Goal: Task Accomplishment & Management: Complete application form

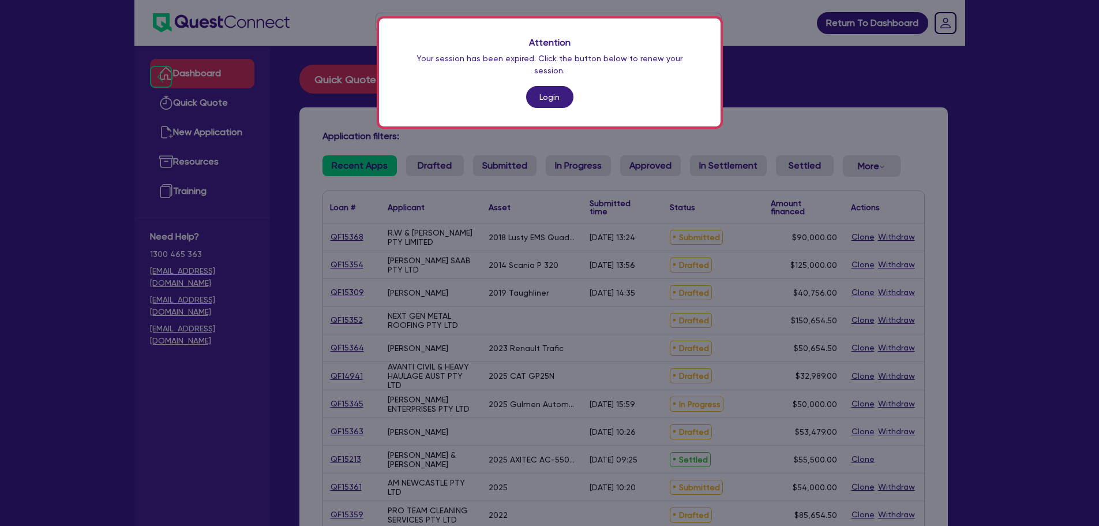
click at [538, 86] on link "Login" at bounding box center [549, 97] width 47 height 22
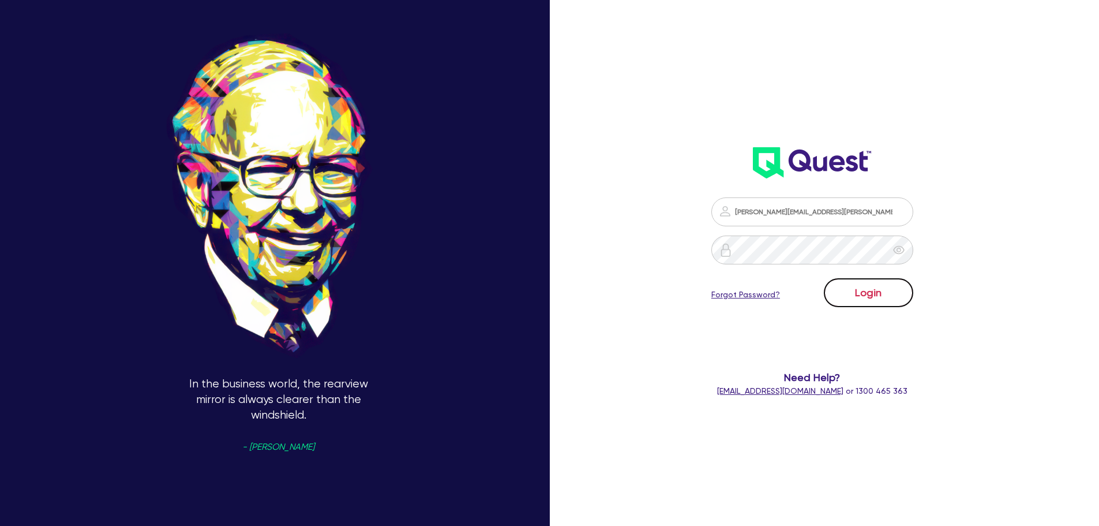
click at [842, 279] on button "Login" at bounding box center [868, 292] width 89 height 29
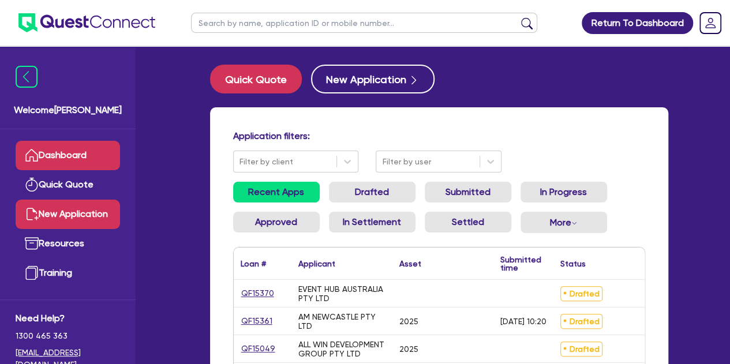
click at [71, 207] on link "New Application" at bounding box center [68, 214] width 104 height 29
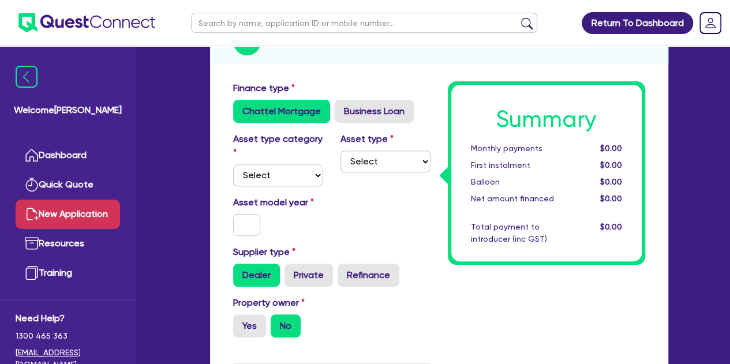
scroll to position [157, 0]
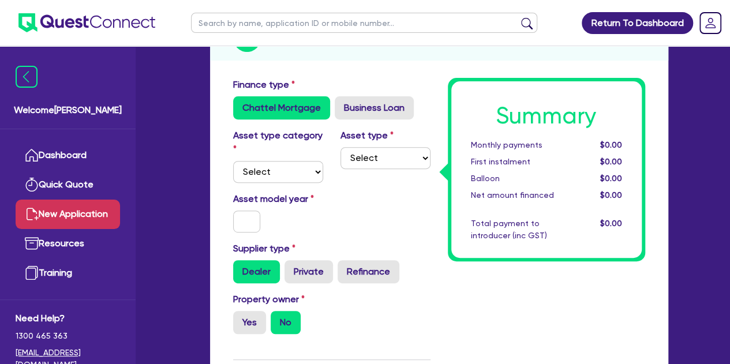
click at [282, 182] on div "Asset type category Select Cars and light trucks Primary assets Secondary asset…" at bounding box center [331, 160] width 215 height 63
click at [272, 170] on select "Select Cars and light trucks Primary assets Secondary assets Tertiary assets" at bounding box center [278, 172] width 90 height 22
select select "CARS_AND_LIGHT_TRUCKS"
click at [233, 161] on select "Select Cars and light trucks Primary assets Secondary assets Tertiary assets" at bounding box center [278, 172] width 90 height 22
click at [373, 161] on select "Select Passenger vehicles Vans and utes Light trucks up to 4.5 tonne" at bounding box center [385, 158] width 90 height 22
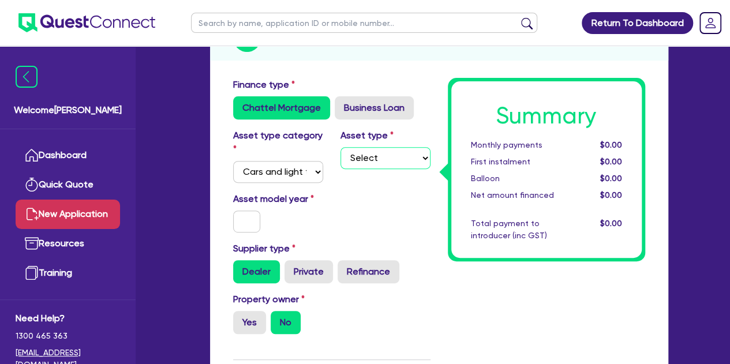
click at [340, 147] on select "Select Passenger vehicles Vans and utes Light trucks up to 4.5 tonne" at bounding box center [385, 158] width 90 height 22
click at [369, 168] on div "Asset type Select Passenger vehicles Vans and utes Light trucks up to 4.5 tonne" at bounding box center [385, 156] width 107 height 54
click at [367, 165] on select "Select Passenger vehicles Vans and utes Light trucks up to 4.5 tonne" at bounding box center [385, 158] width 90 height 22
select select "PASSENGER_VEHICLES"
click at [340, 147] on select "Select Passenger vehicles Vans and utes Light trucks up to 4.5 tonne" at bounding box center [385, 158] width 90 height 22
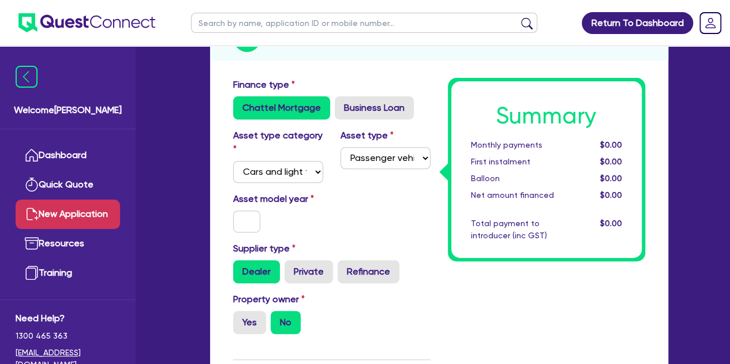
click at [258, 208] on div "Asset model year" at bounding box center [277, 212] width 107 height 40
click at [235, 222] on input "text" at bounding box center [247, 222] width 28 height 22
type input "2025"
click at [329, 233] on div "Asset model year [DATE]" at bounding box center [331, 217] width 215 height 50
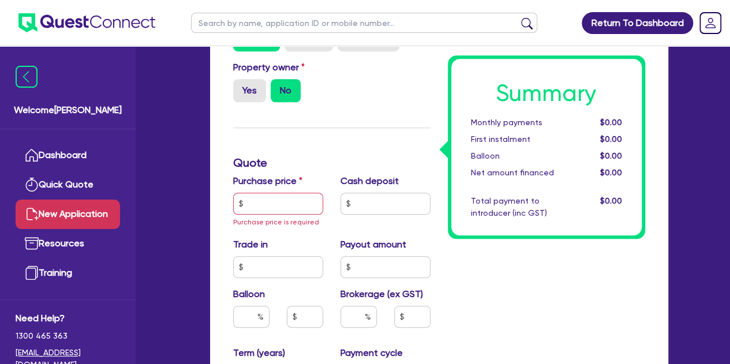
scroll to position [392, 0]
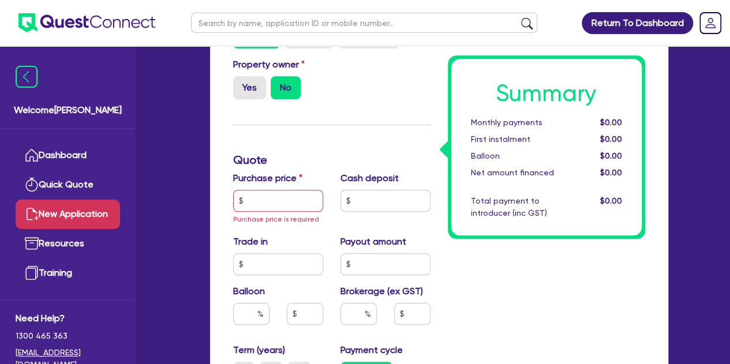
click at [265, 186] on div "Purchase price Purchase price is required" at bounding box center [277, 198] width 107 height 54
click at [259, 199] on input "text" at bounding box center [278, 201] width 90 height 22
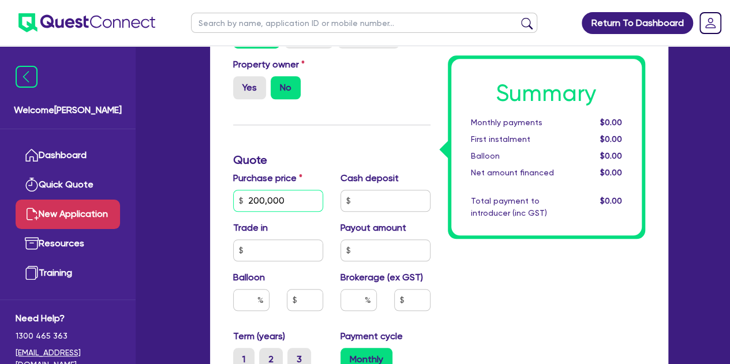
type input "200,000"
click at [172, 173] on div "Welcome [PERSON_NAME] Quick Quote New Application Ref Company Ref Salesperson R…" at bounding box center [365, 192] width 640 height 1169
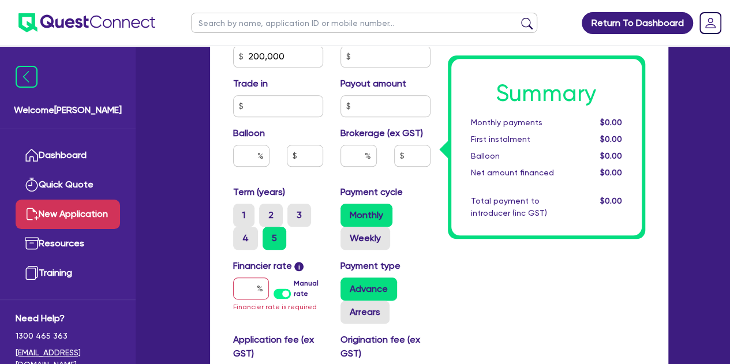
scroll to position [555, 0]
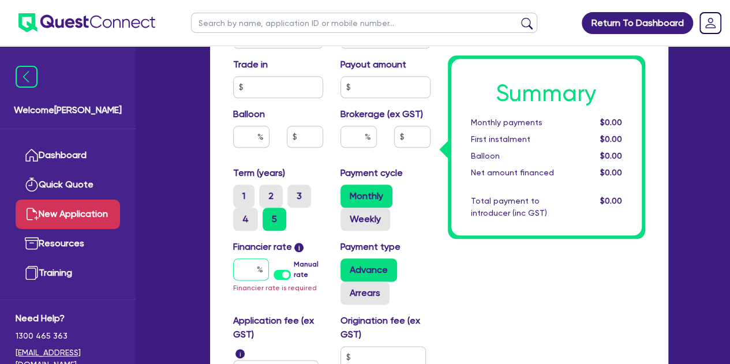
click at [245, 269] on input "text" at bounding box center [251, 269] width 36 height 22
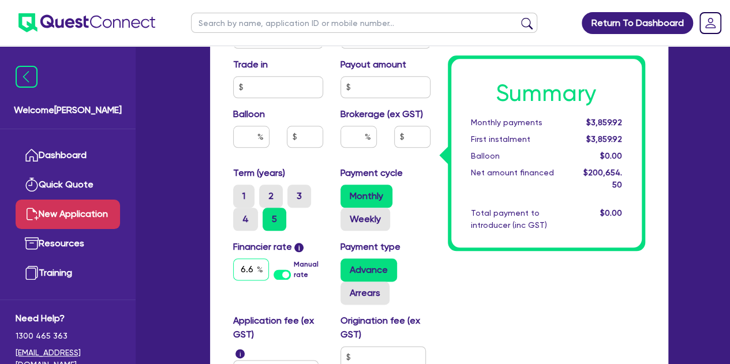
scroll to position [0, 3]
type input "6.69"
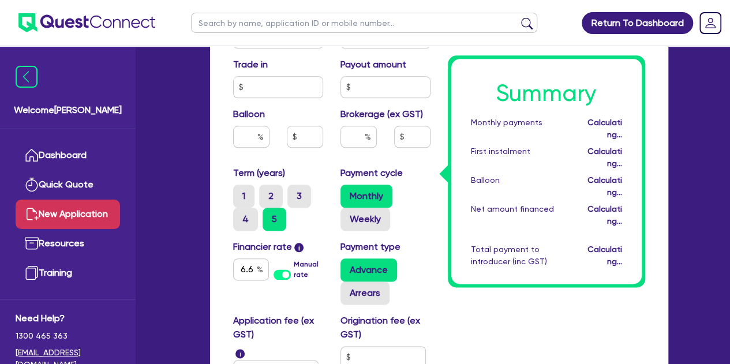
click at [204, 260] on div "Quotes Applicant [GEOGRAPHIC_DATA] Security Notes Contracts Quotes Finance type…" at bounding box center [438, 38] width 475 height 979
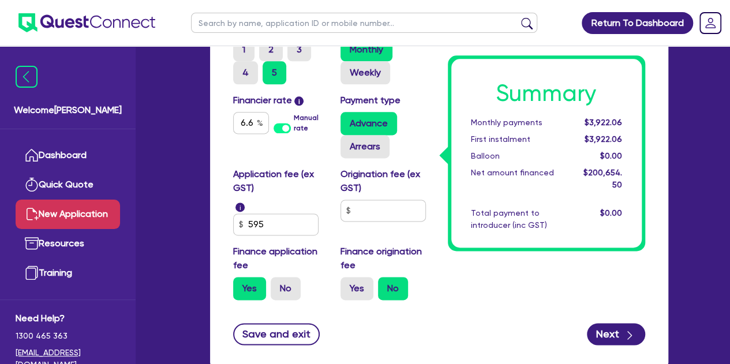
scroll to position [775, 0]
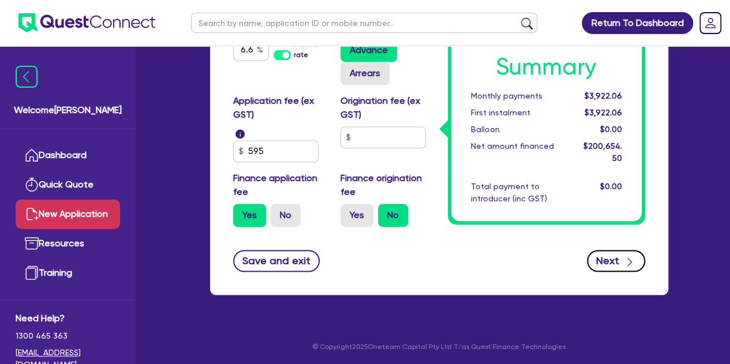
click at [603, 259] on button "Next" at bounding box center [616, 261] width 58 height 22
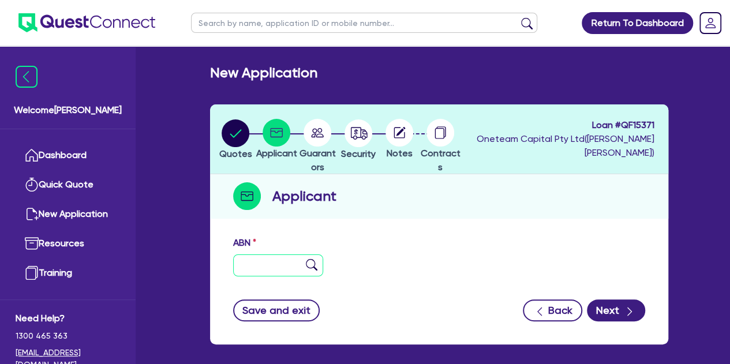
click at [258, 260] on input "text" at bounding box center [278, 265] width 90 height 22
paste input "65 132 535 918"
click at [310, 257] on input "65 132 535 918" at bounding box center [278, 265] width 90 height 22
type input "65 132 535 918"
click at [313, 265] on img at bounding box center [312, 265] width 12 height 12
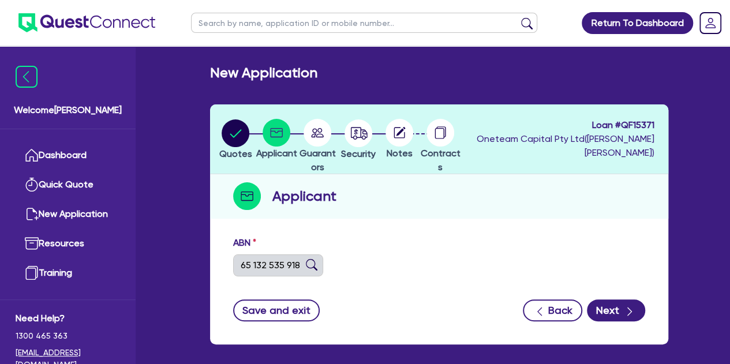
type input "[PERSON_NAME] Aviation Pty Ltd"
type input "GOLDEN EAGLE ISAIAH 40:31"
select select "COMPANY"
type input "[DATE]"
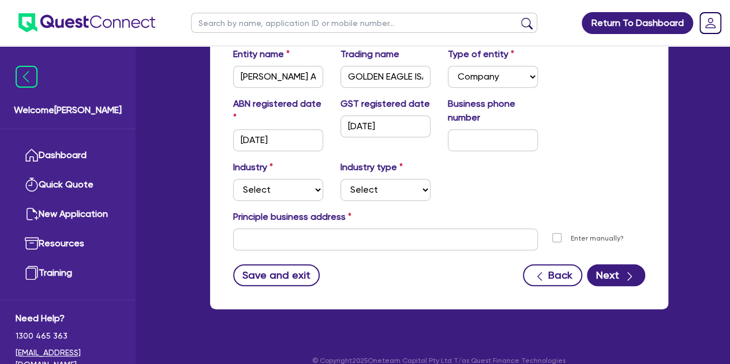
scroll to position [244, 0]
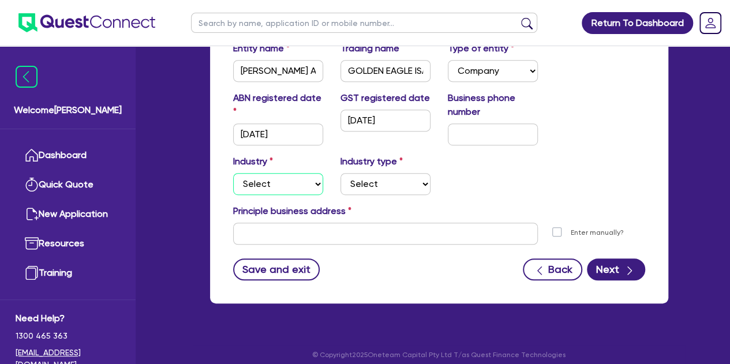
click at [286, 182] on select "Select Accomodation & Food Services Administrative & Support Services Agricultu…" at bounding box center [278, 184] width 90 height 22
click at [233, 173] on select "Select Accomodation & Food Services Administrative & Support Services Agricultu…" at bounding box center [278, 184] width 90 height 22
click at [346, 188] on select "Select Trades People Providing Services Direct to Consumers Trades People Provi…" at bounding box center [385, 184] width 90 height 22
drag, startPoint x: 219, startPoint y: 163, endPoint x: 265, endPoint y: 181, distance: 49.3
click at [265, 181] on div "ABN 65 132 535 918 Entity name [PERSON_NAME] Aviation Pty Ltd Trading name GOLD…" at bounding box center [439, 144] width 458 height 317
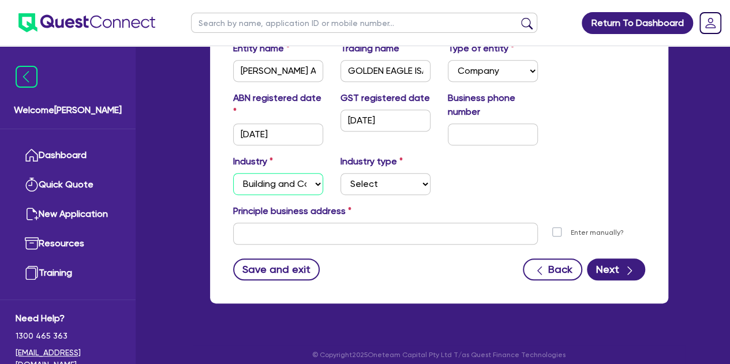
click at [265, 181] on select "Select Accomodation & Food Services Administrative & Support Services Agricultu…" at bounding box center [278, 184] width 90 height 22
select select "RENTAL_REAL_ESTATE"
click at [233, 173] on select "Select Accomodation & Food Services Administrative & Support Services Agricultu…" at bounding box center [278, 184] width 90 height 22
click at [355, 193] on select "Select Property operators Real estate services Motor vehicles Transport equipme…" at bounding box center [385, 184] width 90 height 22
select select "REAL_ESTATE_SERVICES"
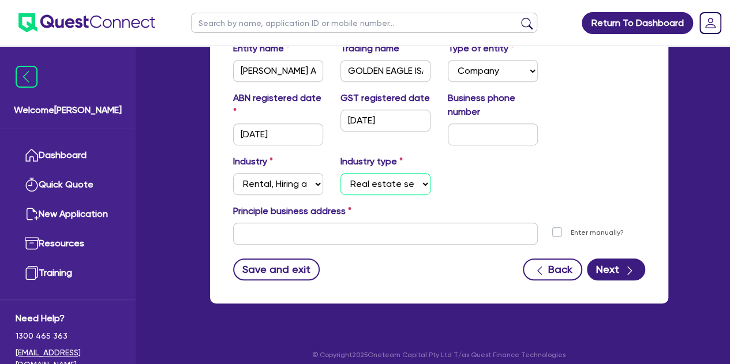
click at [340, 173] on select "Select Property operators Real estate services Motor vehicles Transport equipme…" at bounding box center [385, 184] width 90 height 22
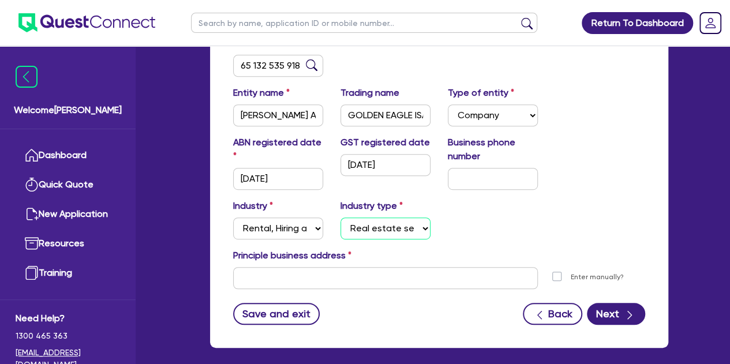
scroll to position [253, 0]
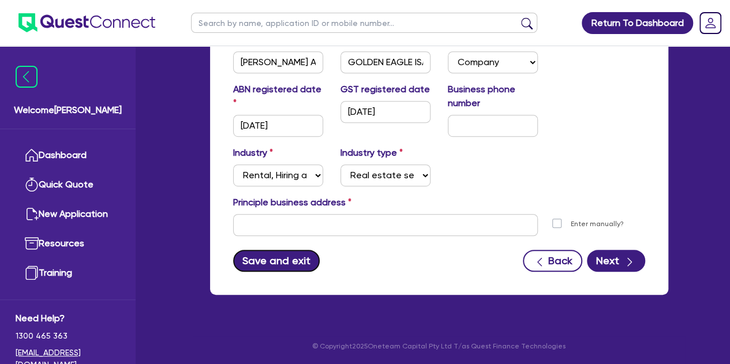
click at [276, 252] on button "Save and exit" at bounding box center [276, 261] width 87 height 22
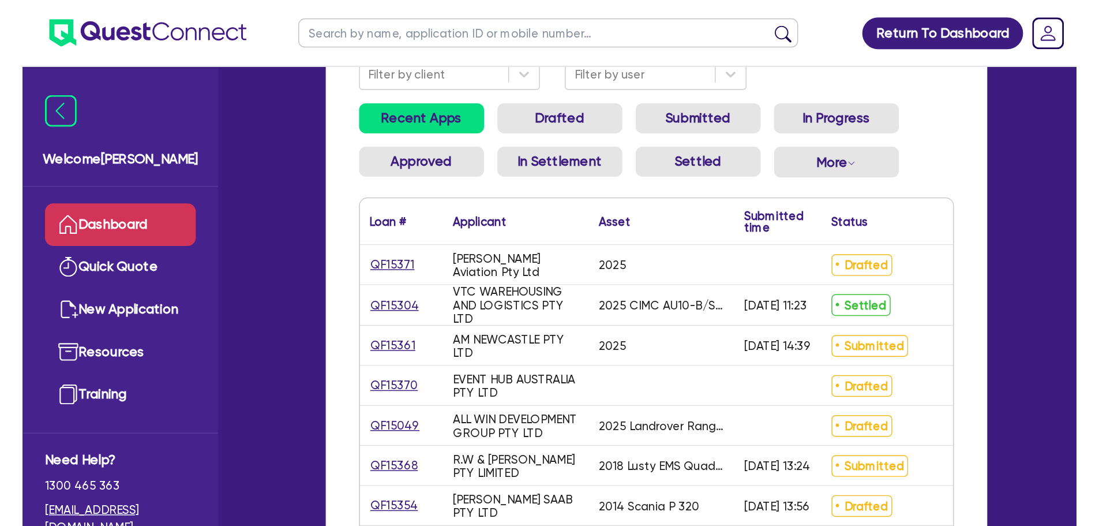
scroll to position [110, 0]
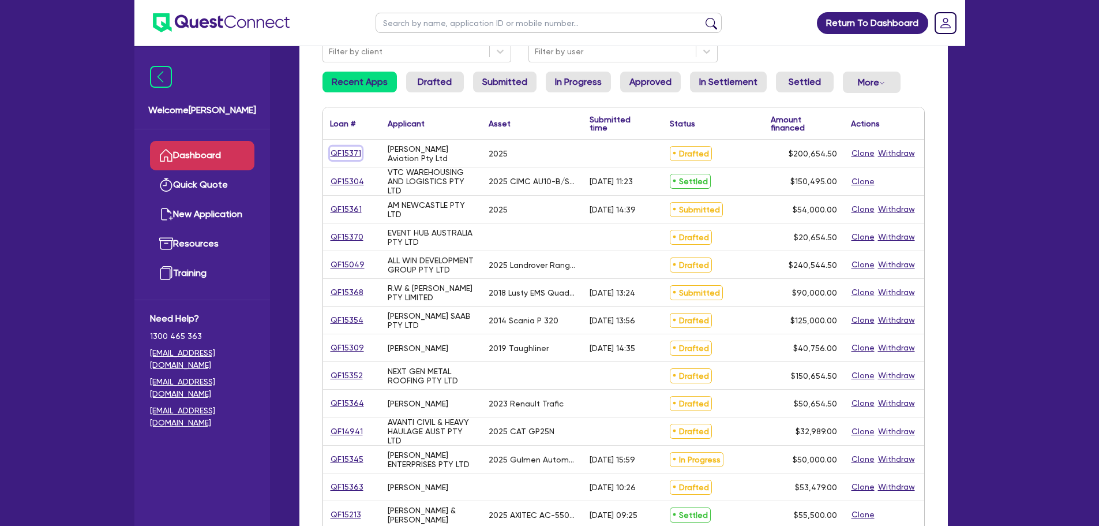
click at [342, 147] on link "QF15371" at bounding box center [346, 153] width 32 height 13
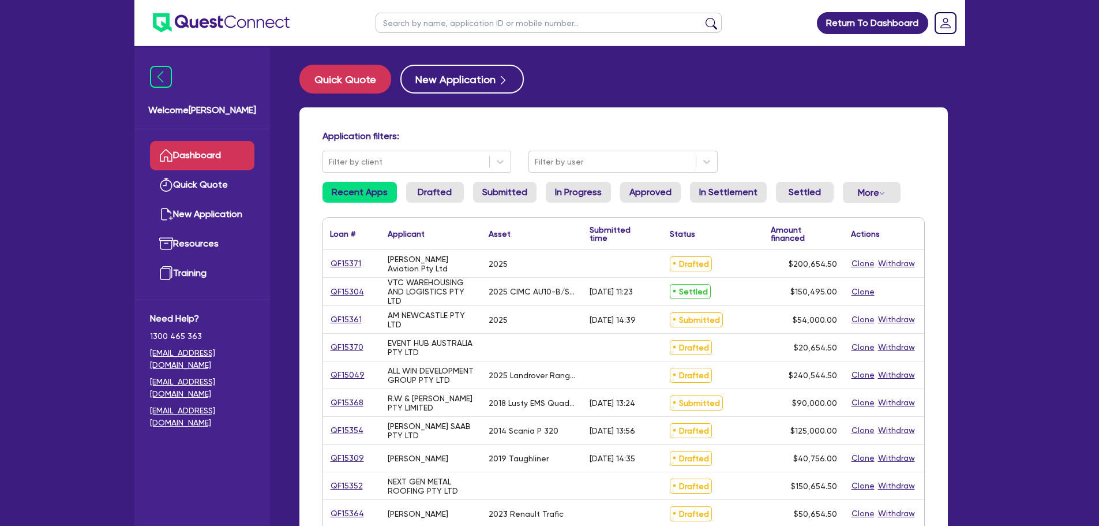
select select "CARS_AND_LIGHT_TRUCKS"
select select "PASSENGER_VEHICLES"
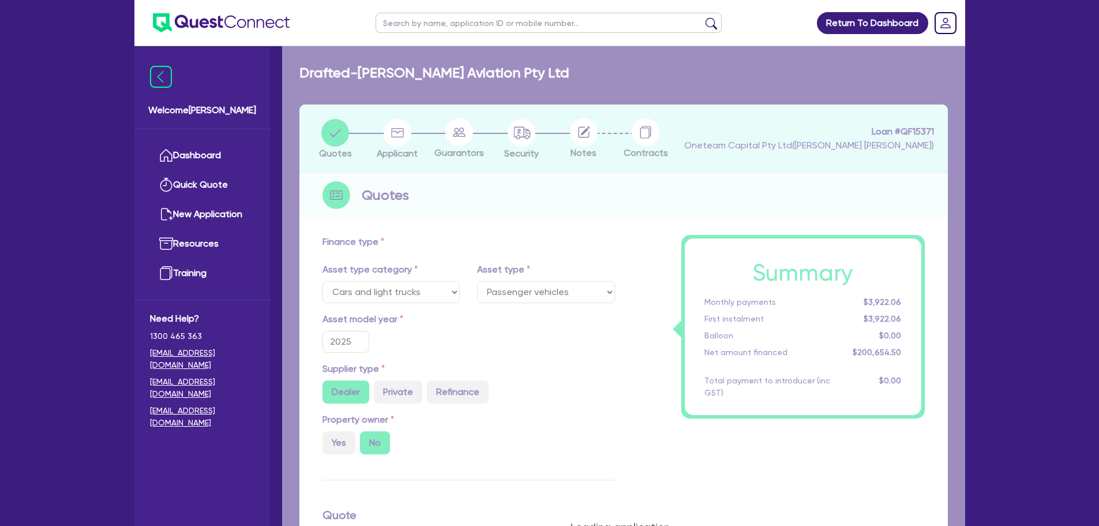
type input "200,000"
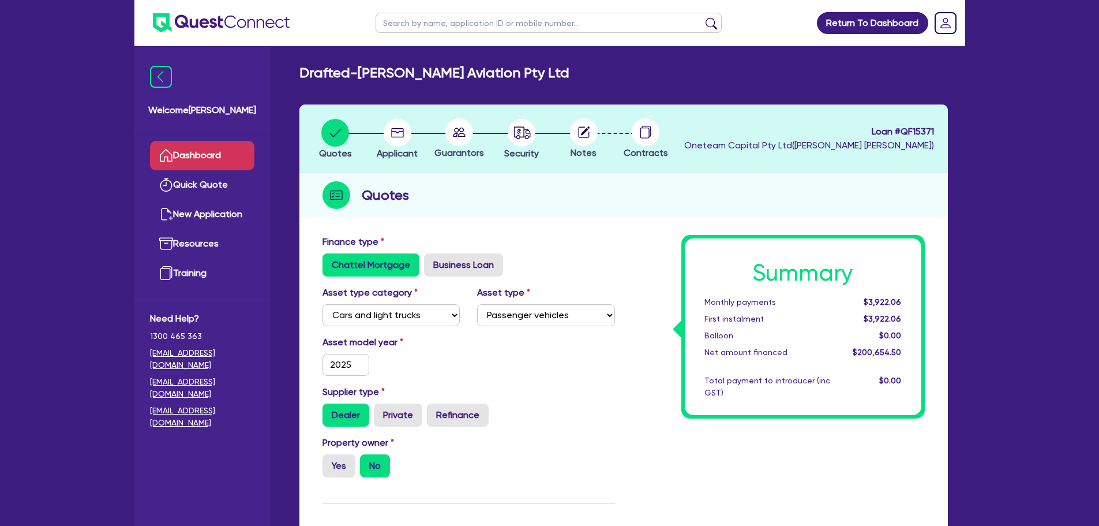
click at [200, 164] on link "Dashboard" at bounding box center [202, 155] width 104 height 29
